Goal: Task Accomplishment & Management: Use online tool/utility

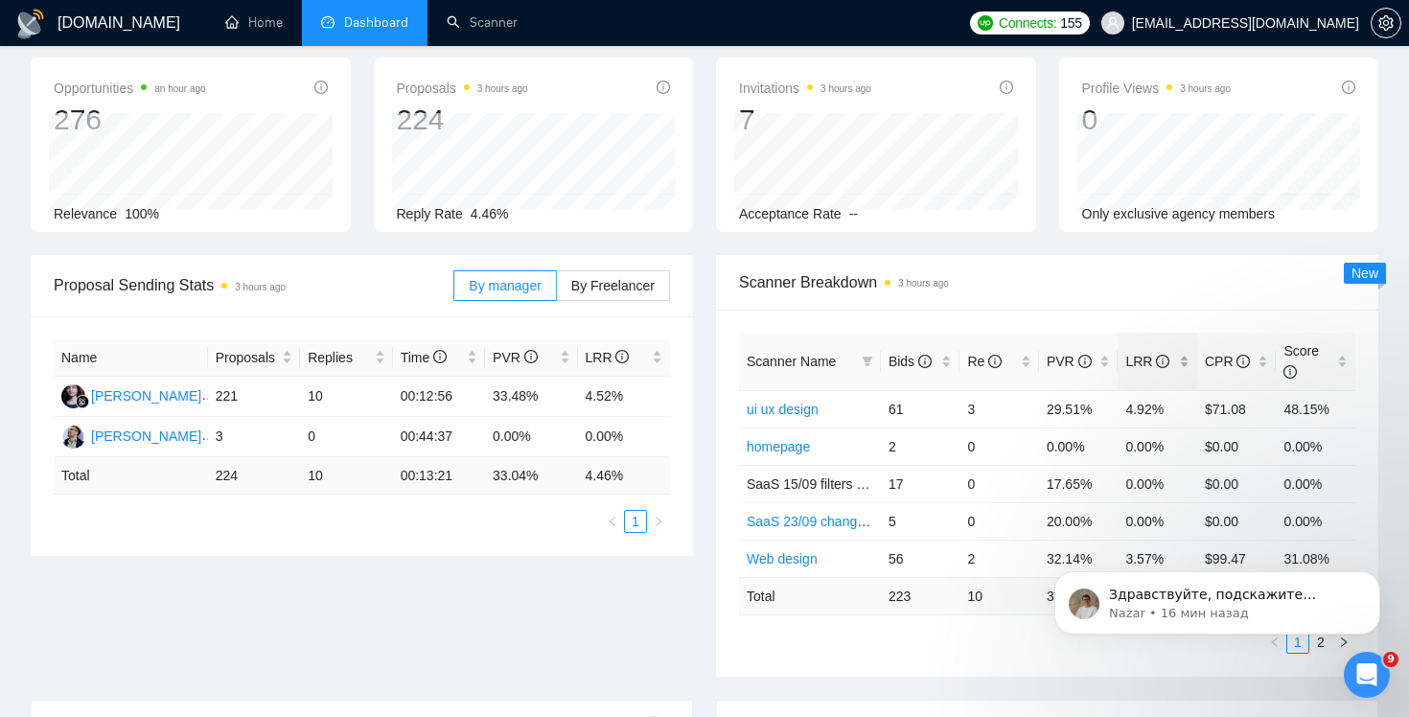
scroll to position [131, 0]
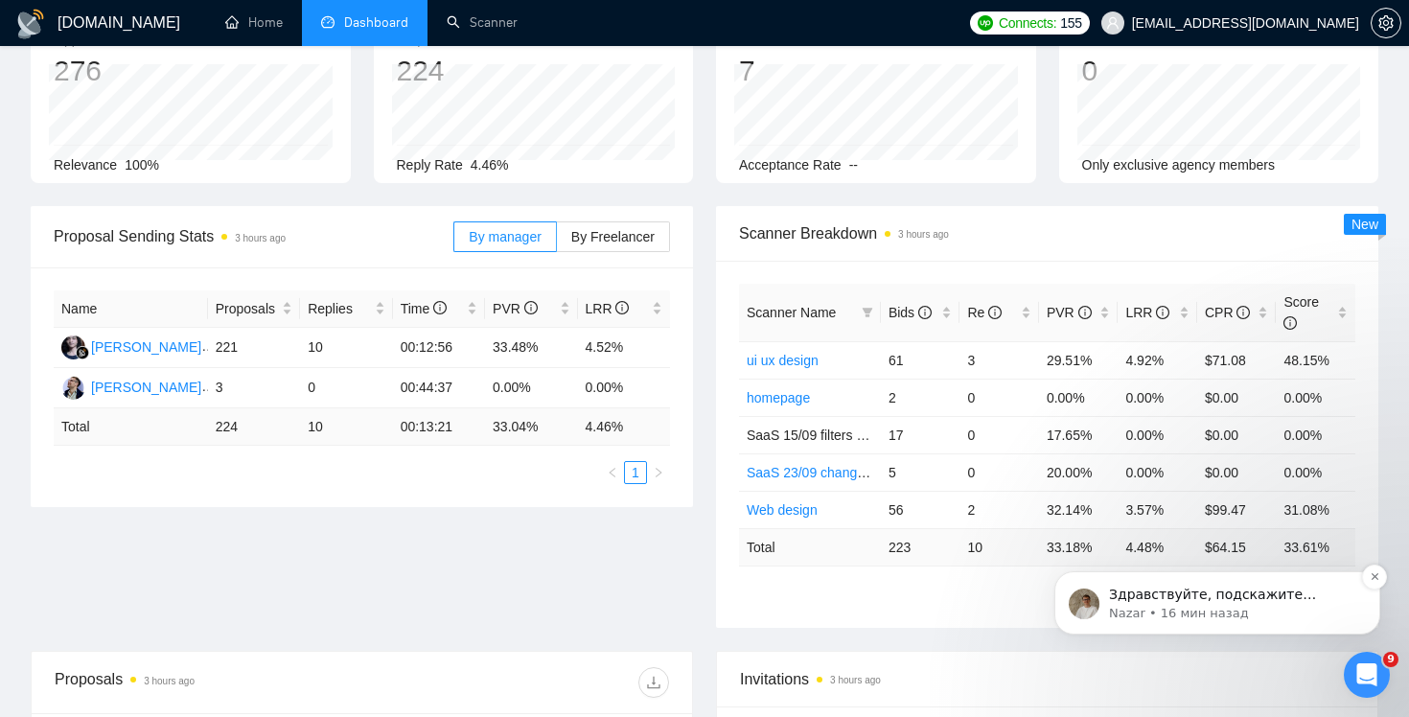
click at [1277, 599] on p "Здравствуйте, подскажите пожалуйста, [PERSON_NAME] и кавер леттер, где вы сдела…" at bounding box center [1232, 595] width 247 height 19
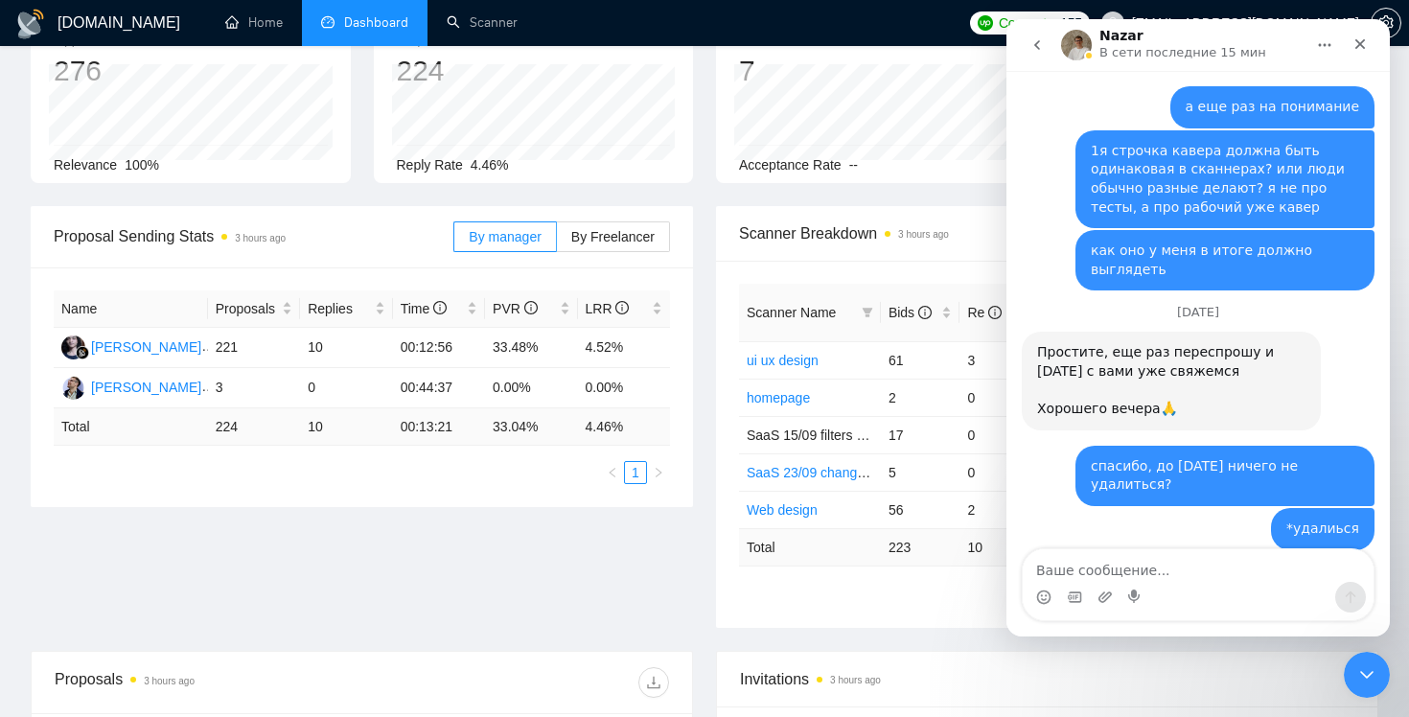
scroll to position [3857, 0]
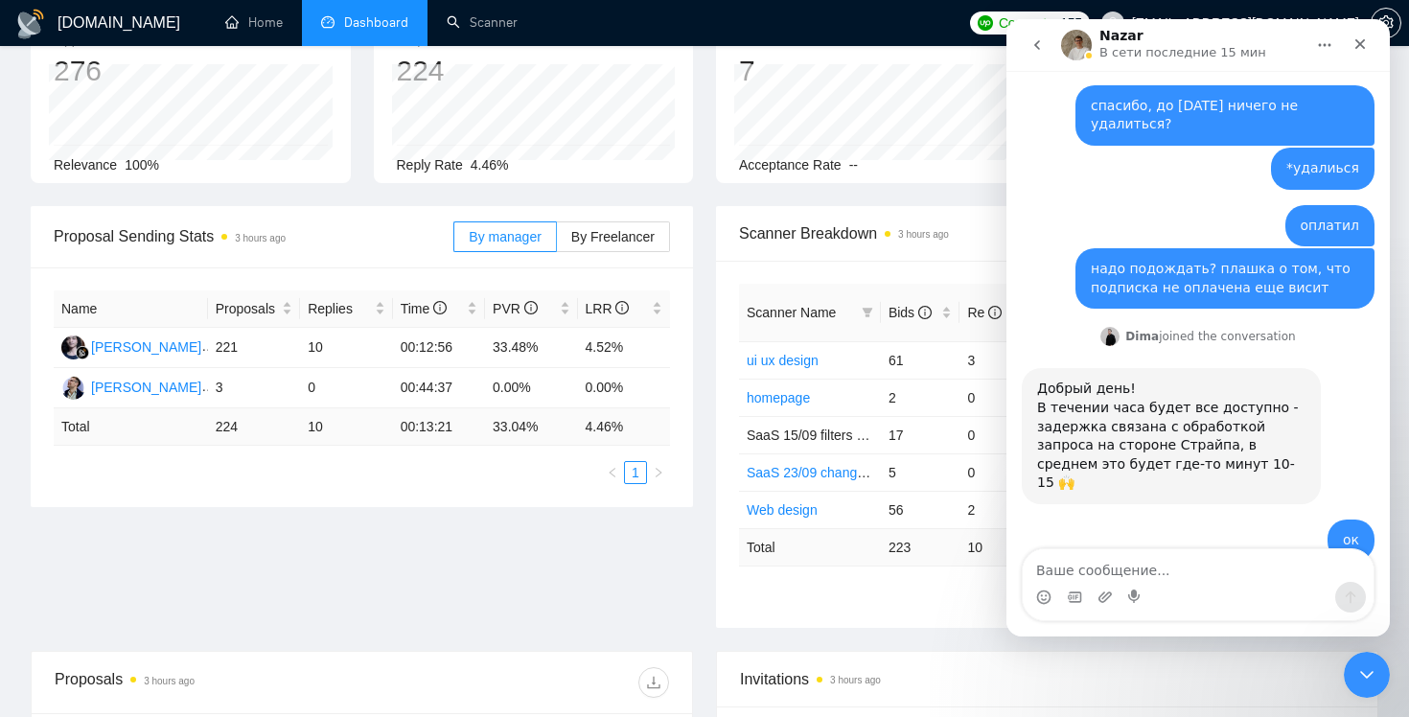
click at [1216, 581] on textarea "Ваше сообщение..." at bounding box center [1197, 565] width 351 height 33
type textarea "все которые зеленые"
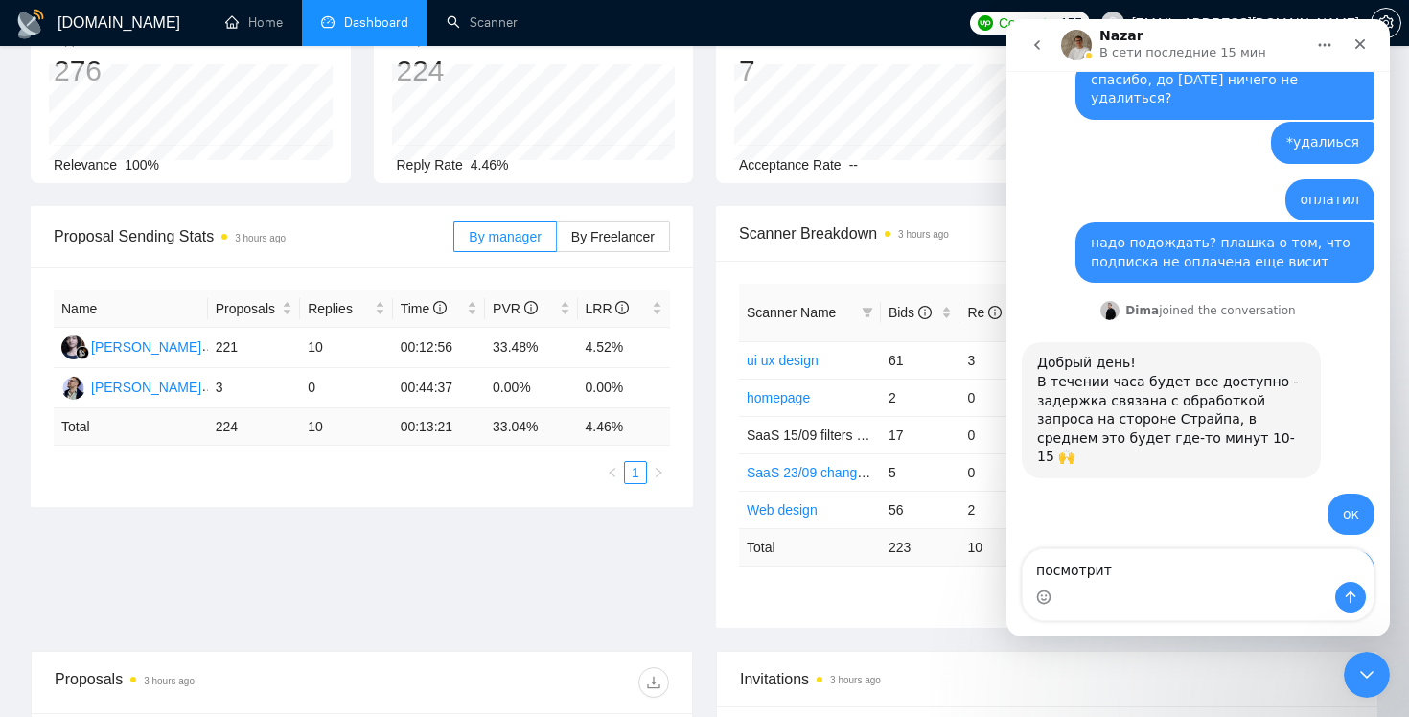
type textarea "посмотрите"
type textarea "4 ск"
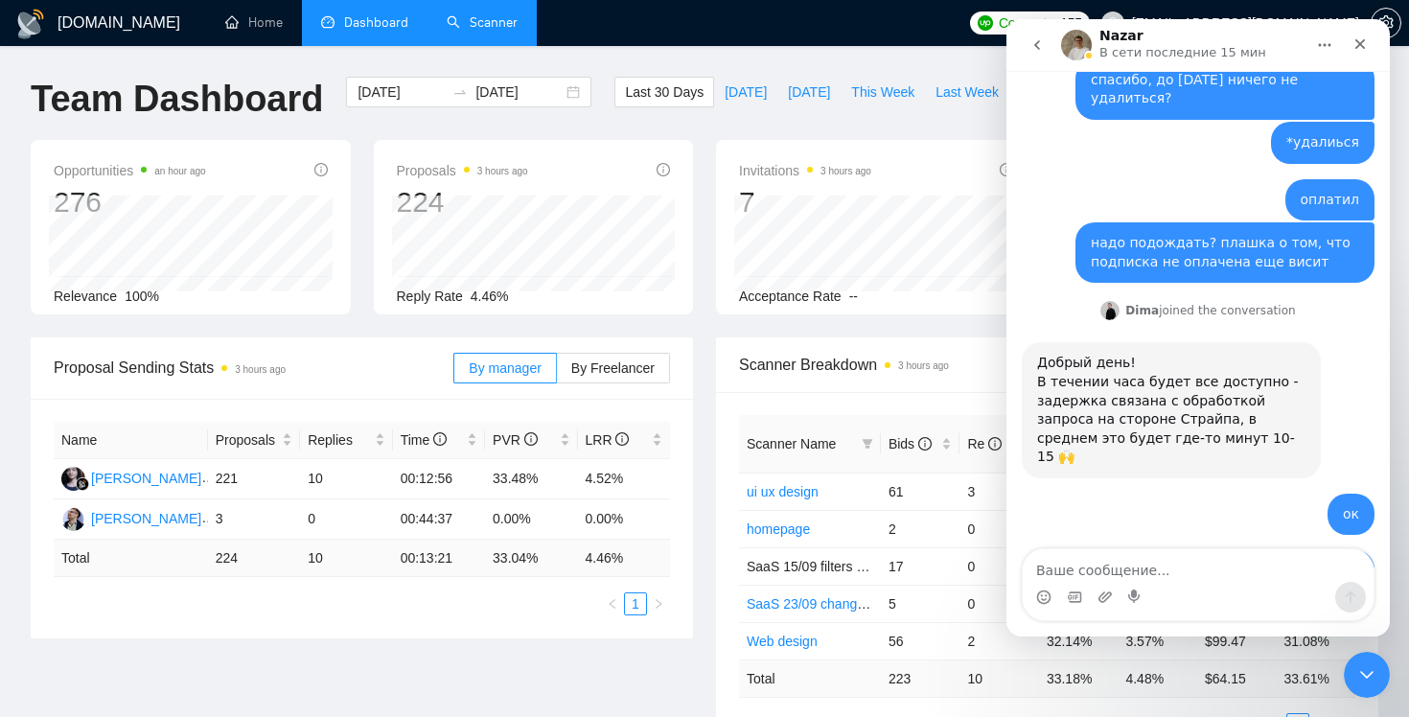
click at [500, 17] on link "Scanner" at bounding box center [482, 22] width 71 height 16
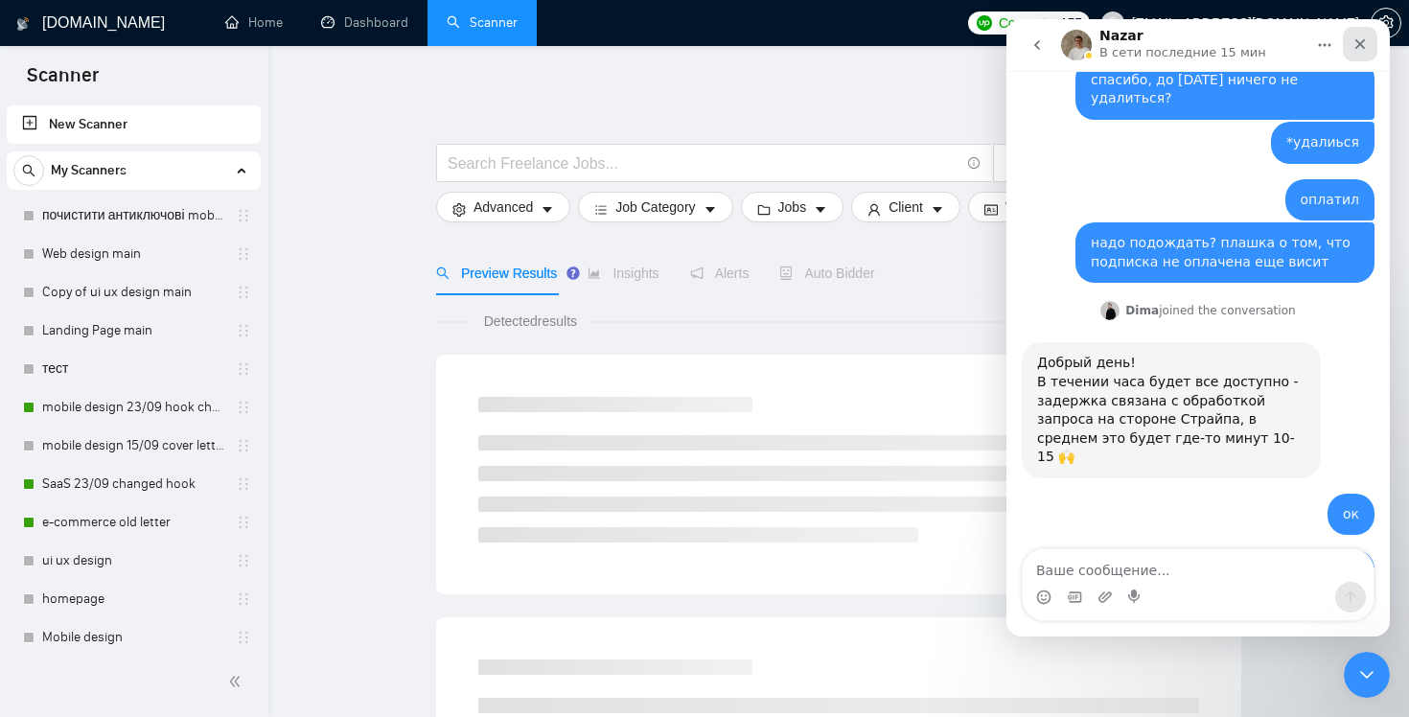
click at [1360, 48] on icon "Закрыть" at bounding box center [1359, 43] width 15 height 15
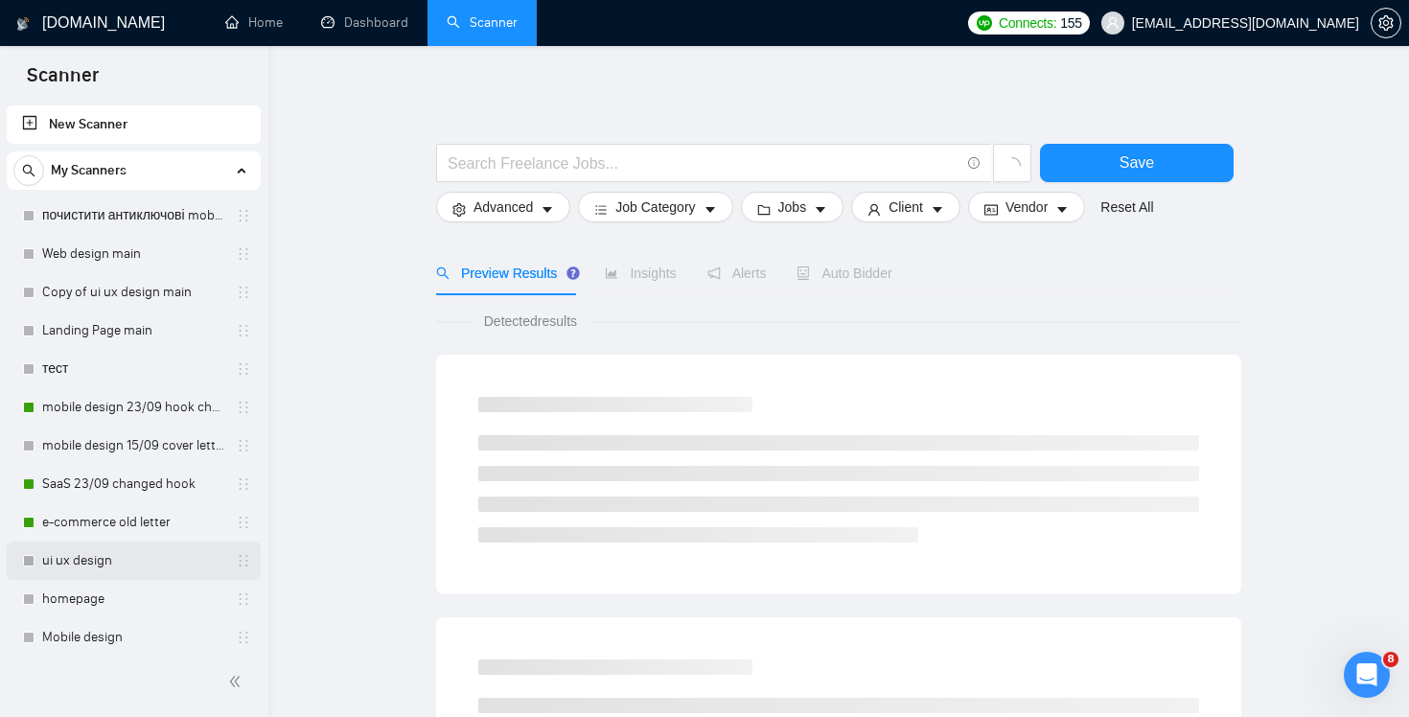
scroll to position [393, 0]
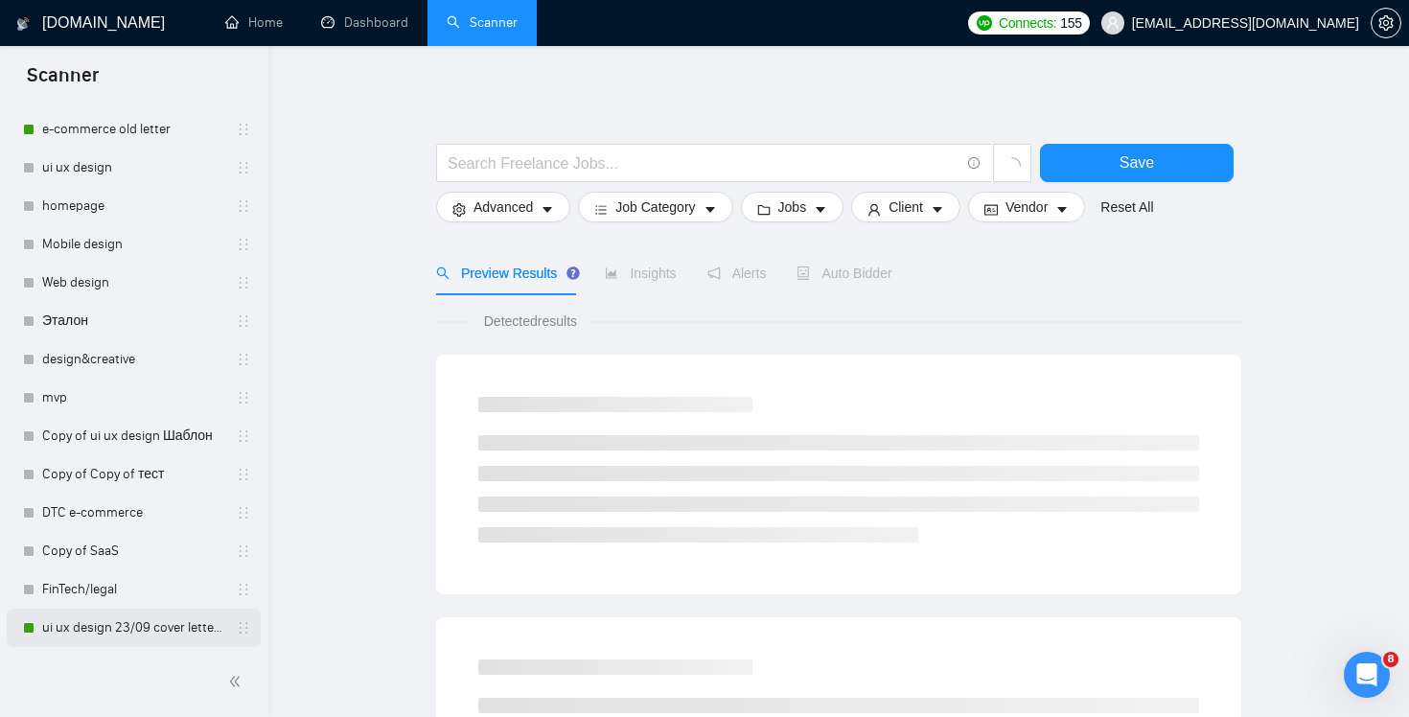
click at [110, 628] on link "ui ux design 23/09 cover letter changed & cases revised" at bounding box center [133, 627] width 182 height 38
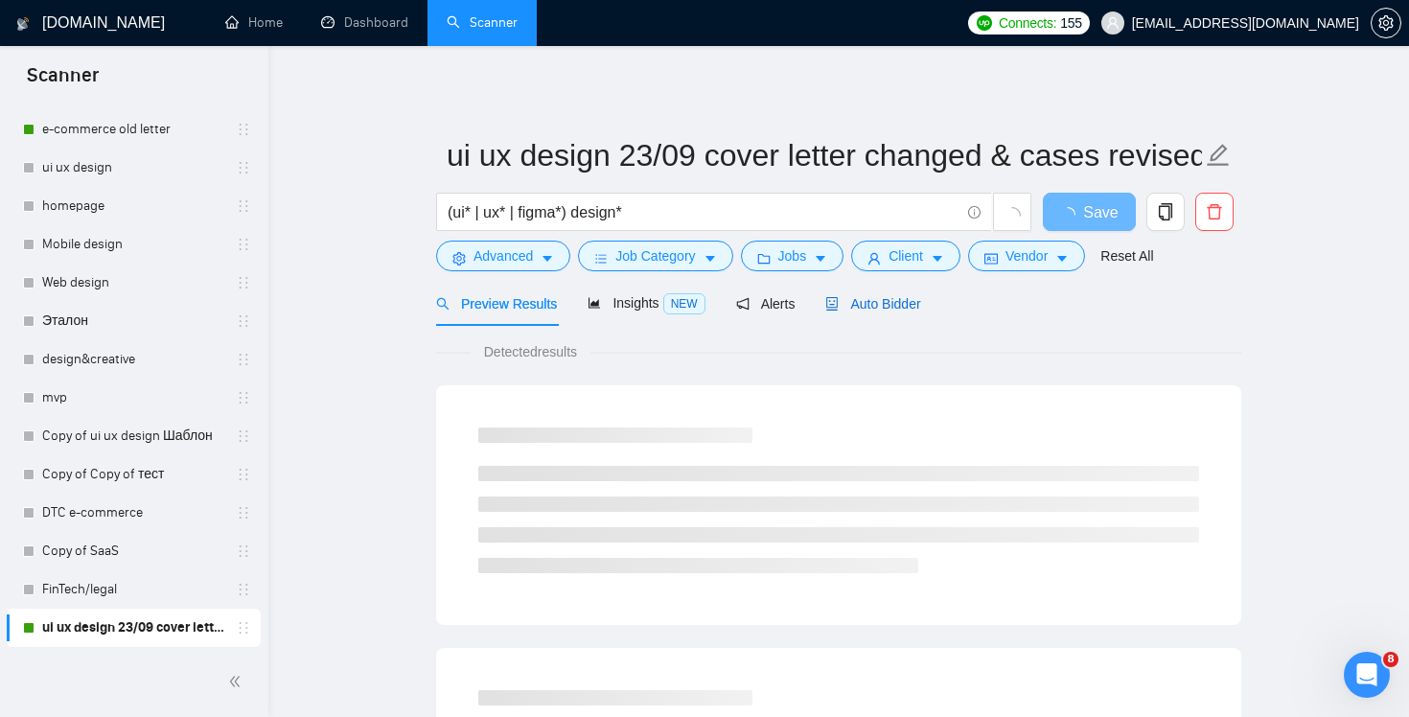
click at [889, 308] on span "Auto Bidder" at bounding box center [872, 303] width 95 height 15
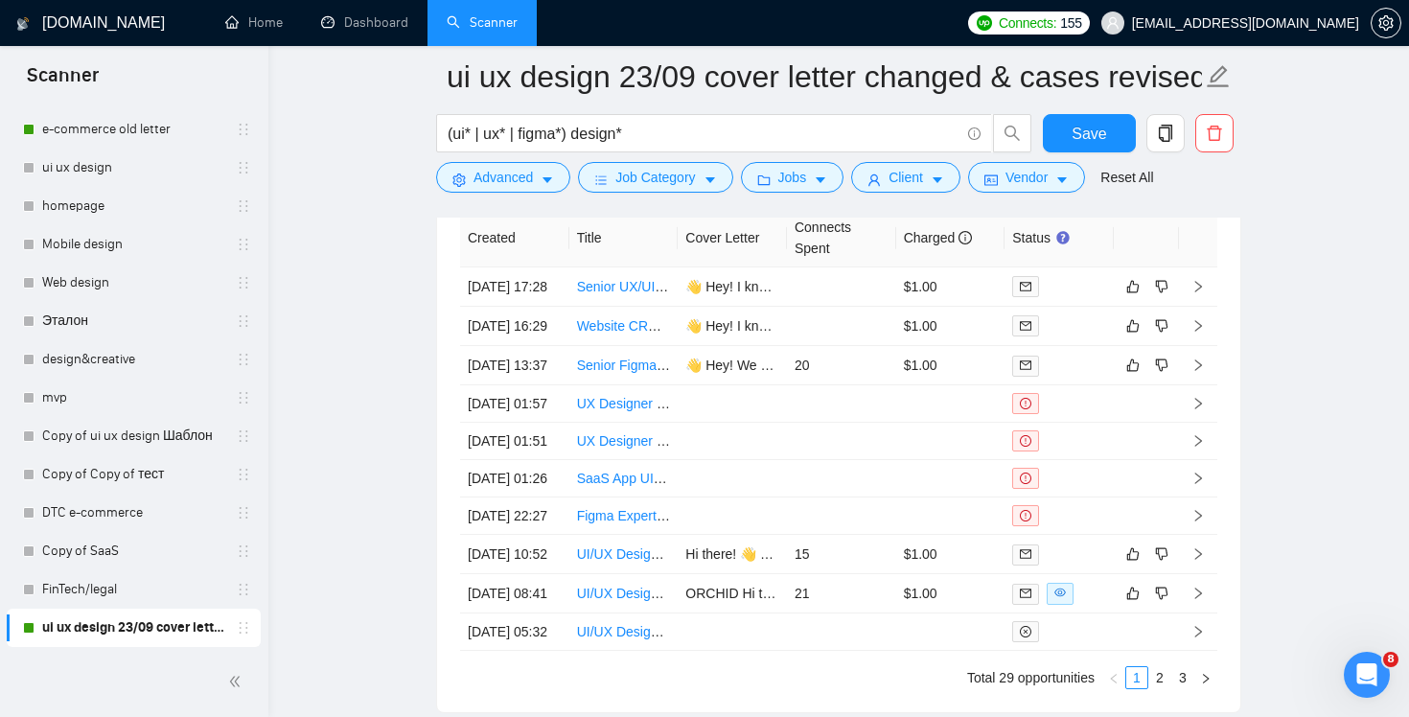
scroll to position [4884, 0]
